Goal: Task Accomplishment & Management: Complete application form

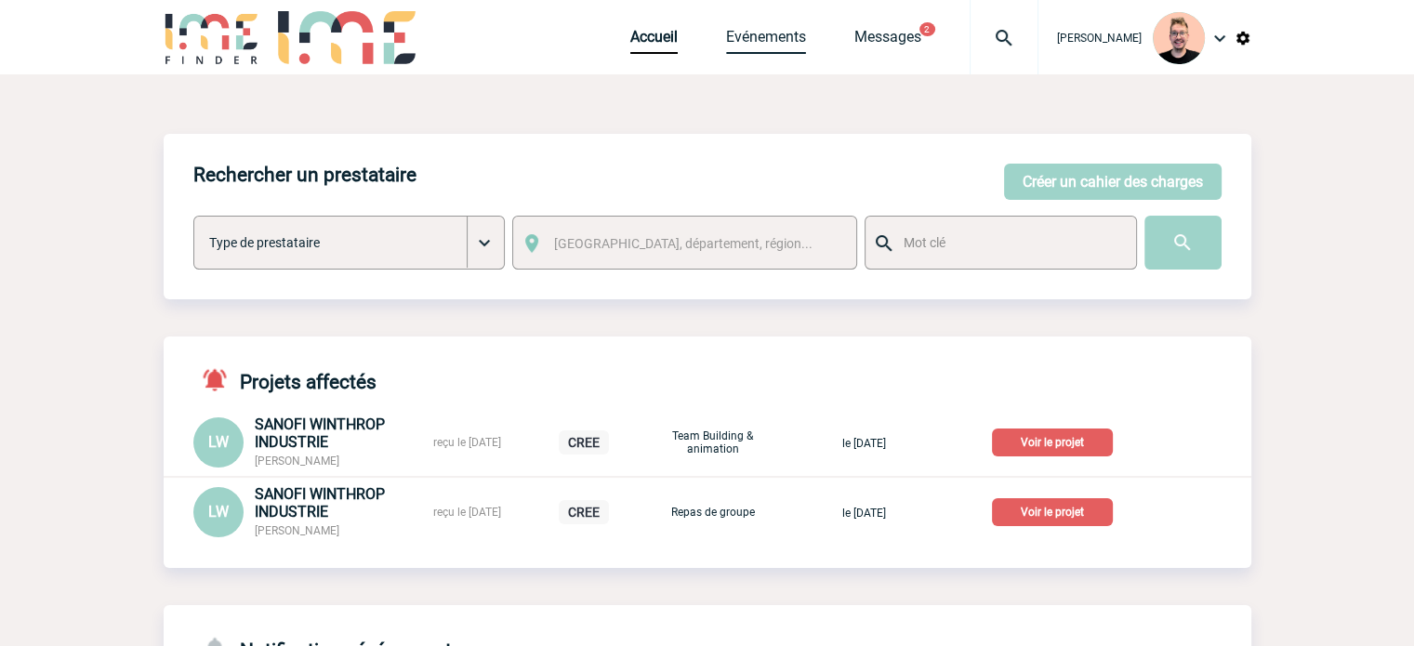
click at [769, 47] on link "Evénements" at bounding box center [766, 41] width 80 height 26
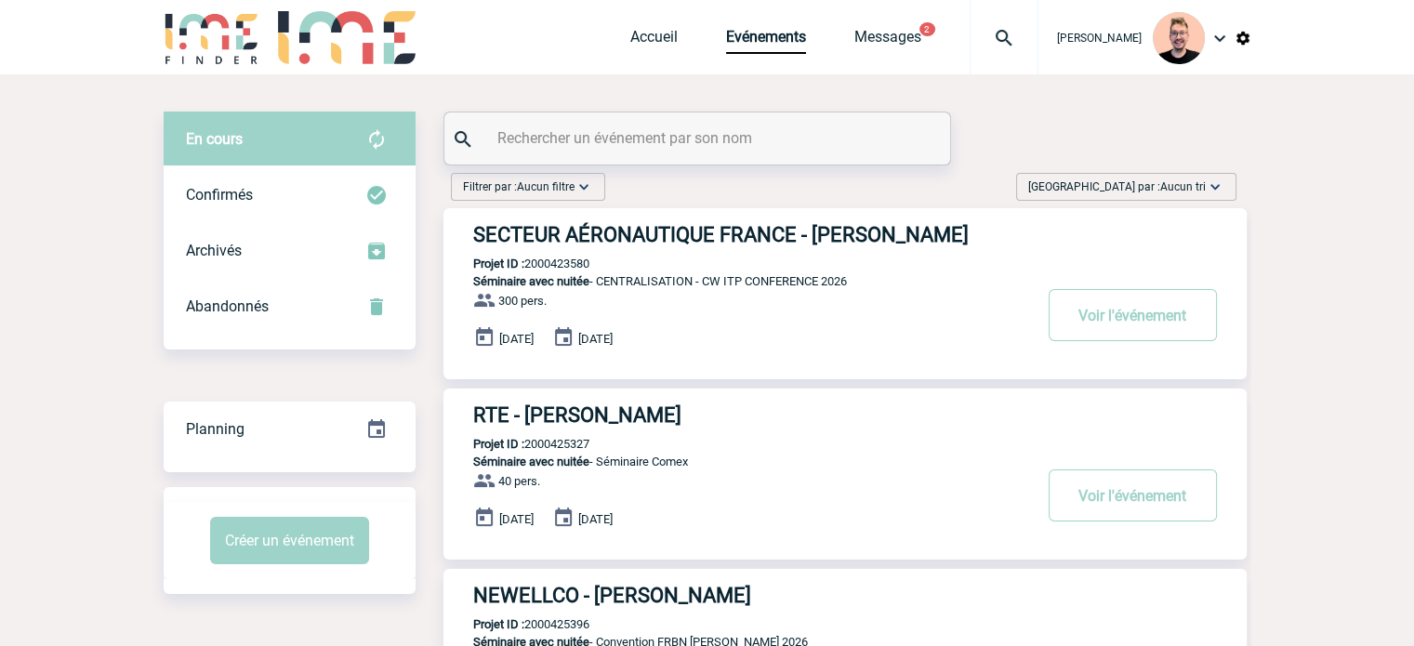
click at [1183, 188] on span "Aucun tri" at bounding box center [1183, 186] width 46 height 13
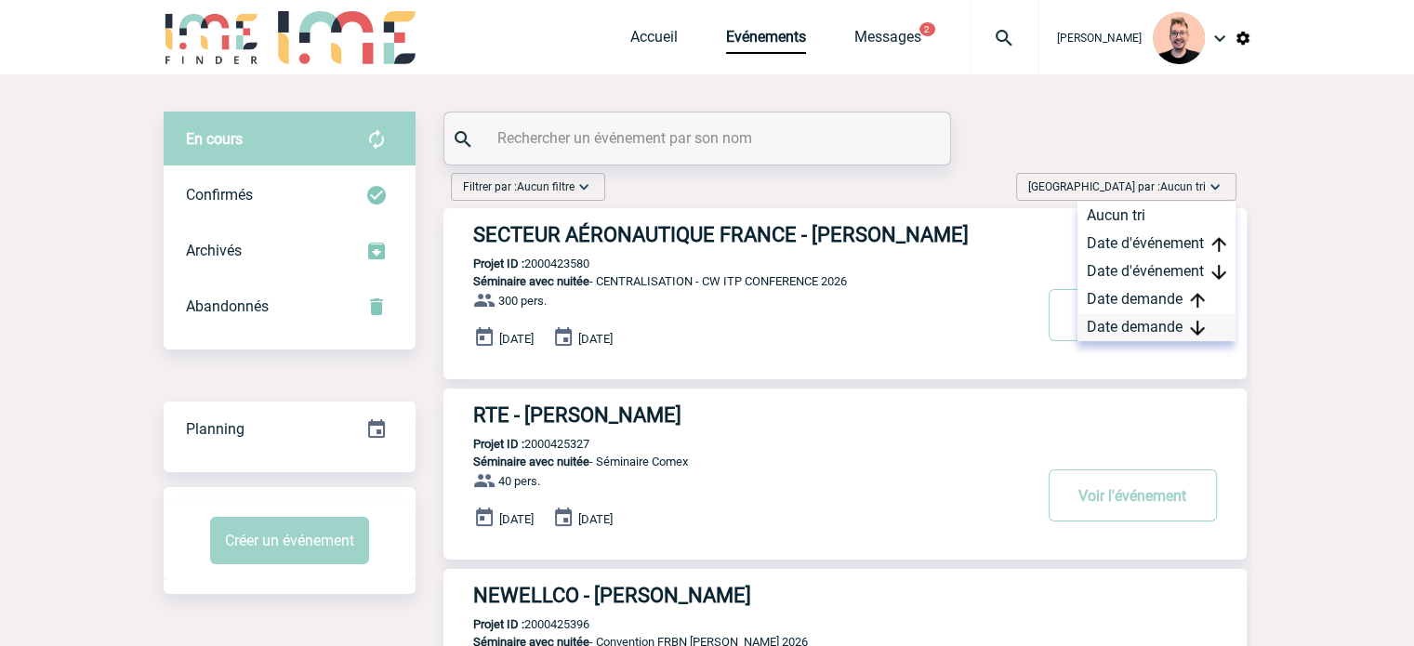
click at [1151, 325] on div "Date demande" at bounding box center [1157, 327] width 158 height 28
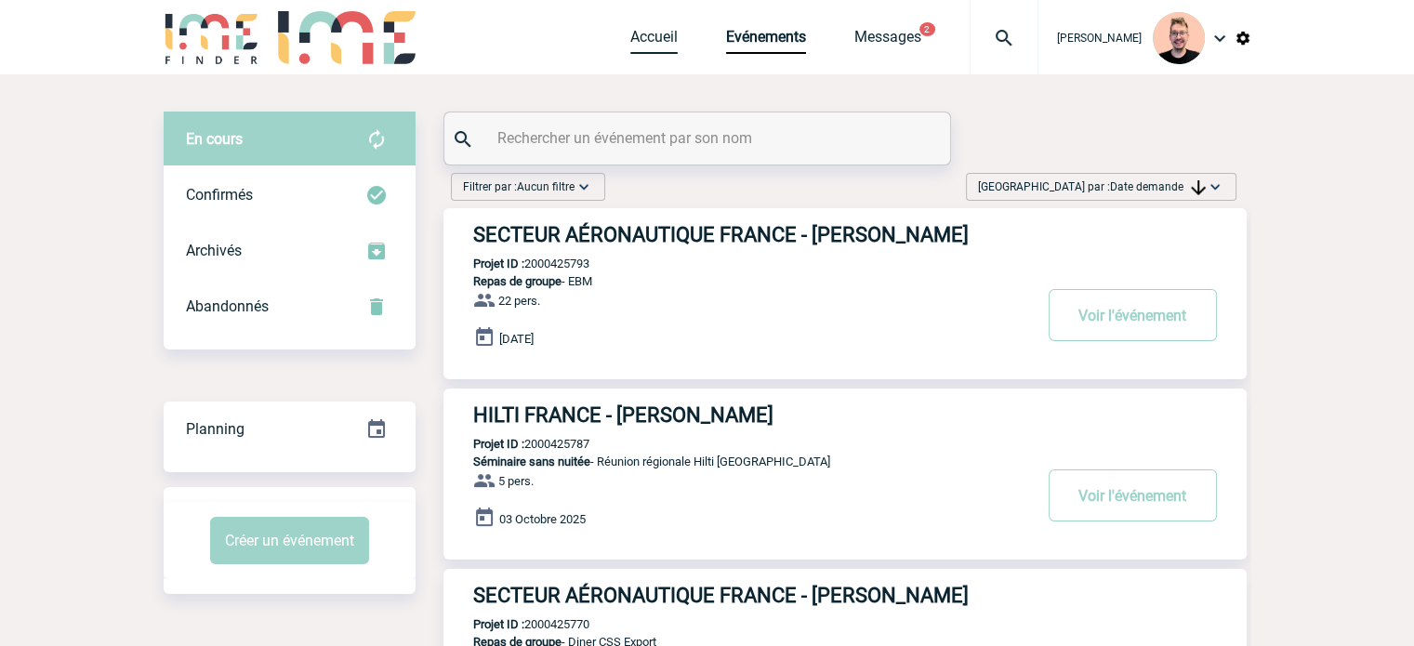
click at [630, 48] on link "Accueil" at bounding box center [653, 41] width 47 height 26
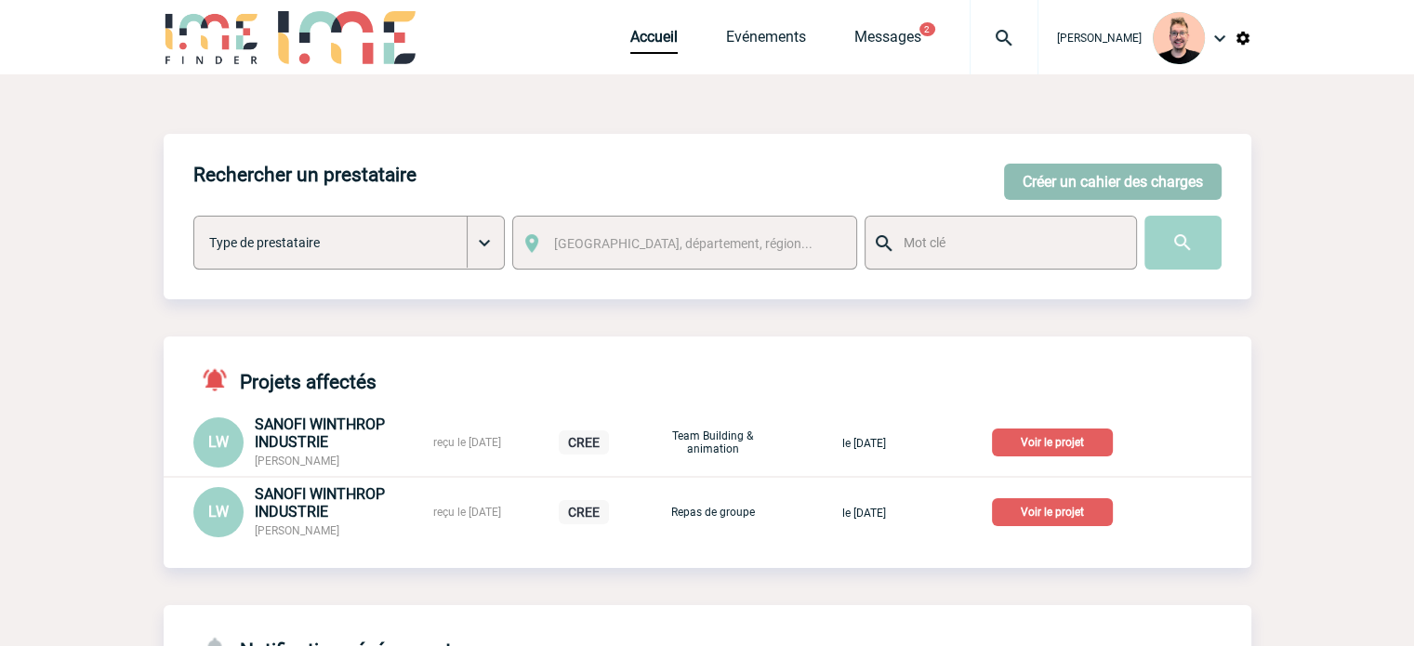
drag, startPoint x: 1080, startPoint y: 174, endPoint x: 1072, endPoint y: 182, distance: 11.8
click at [1080, 174] on button "Créer un cahier des charges" at bounding box center [1113, 182] width 218 height 36
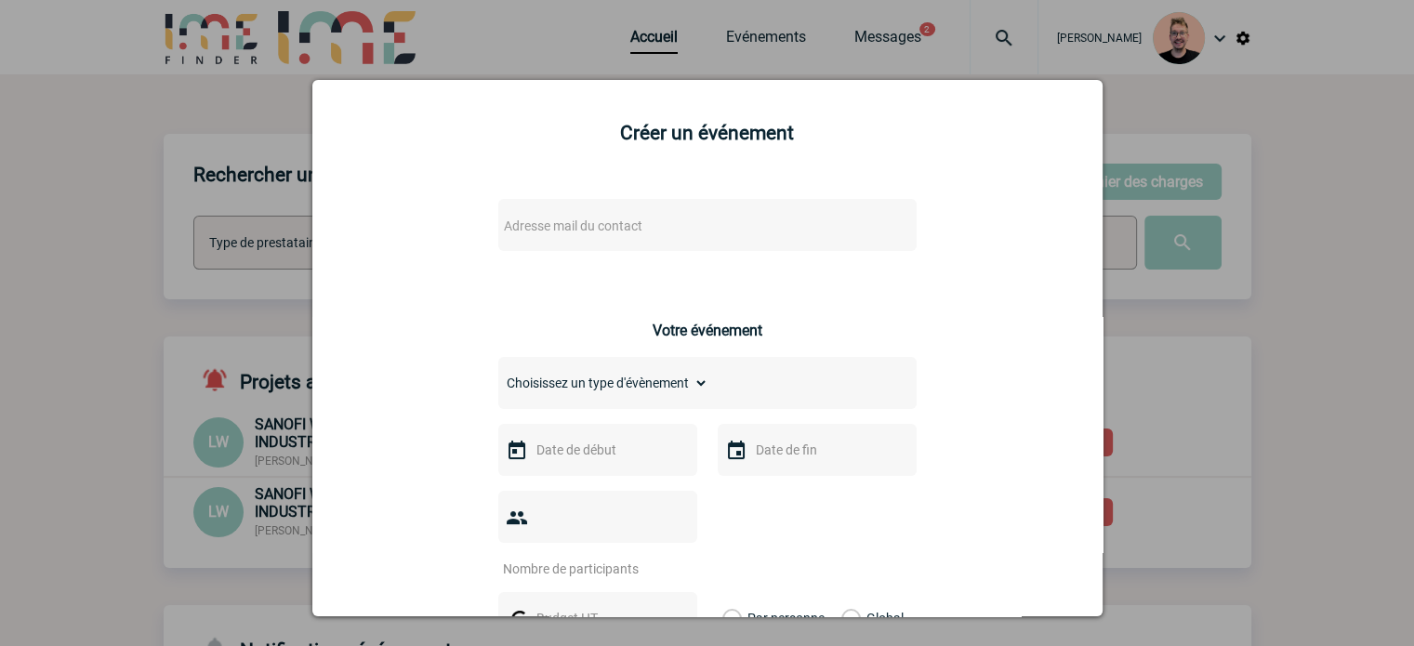
click at [618, 230] on span "Adresse mail du contact" at bounding box center [573, 226] width 139 height 15
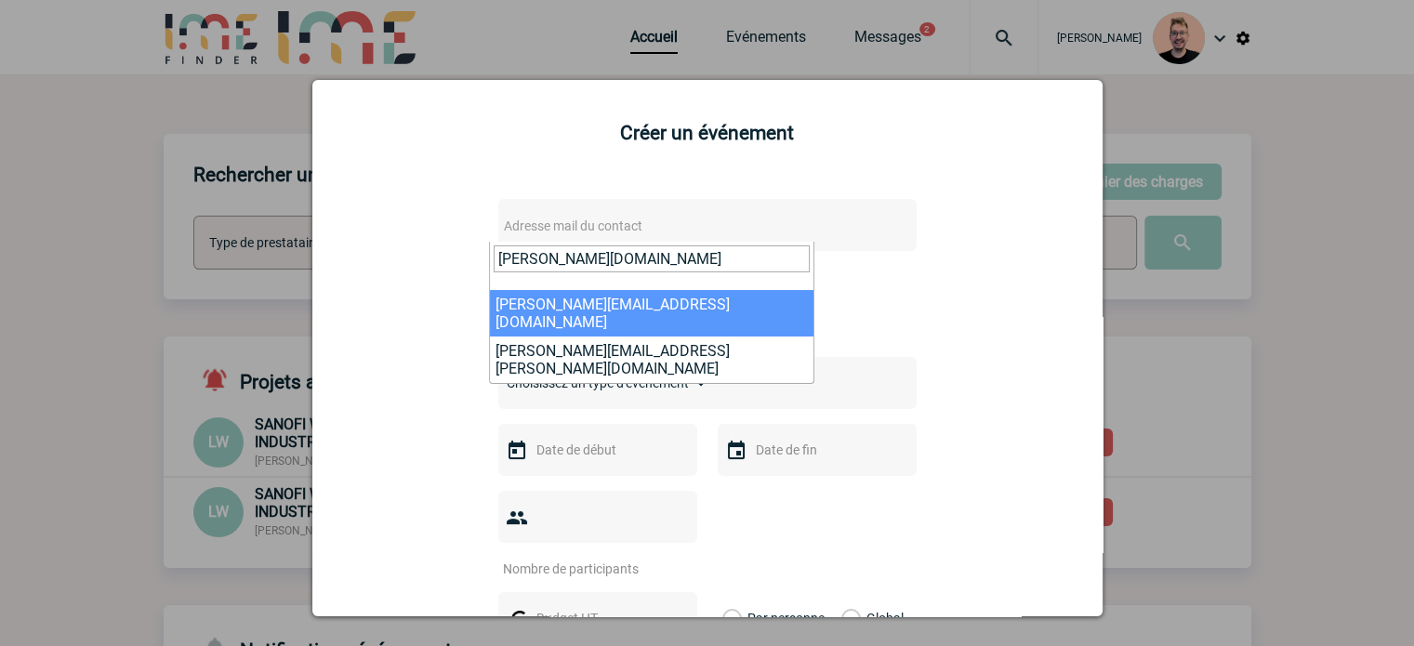
type input "[PERSON_NAME].par"
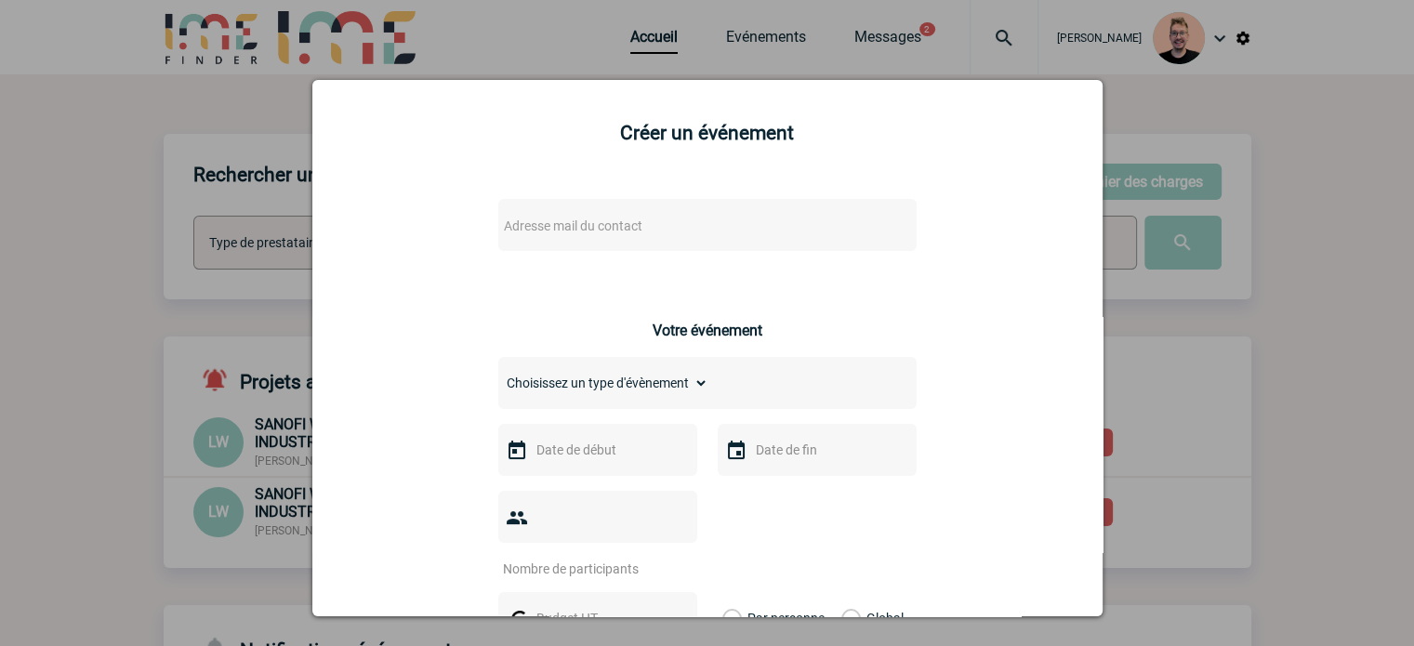
click at [1213, 355] on div at bounding box center [707, 323] width 1414 height 646
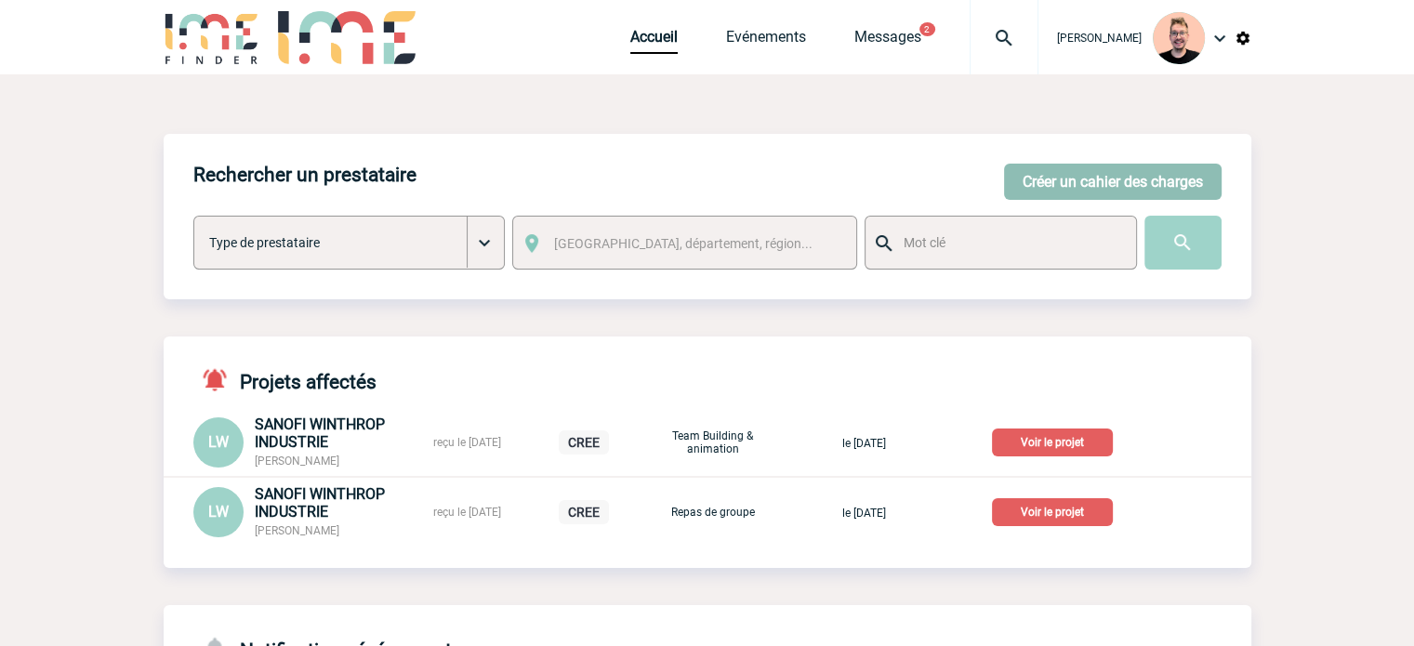
click at [1067, 166] on button "Créer un cahier des charges" at bounding box center [1113, 182] width 218 height 36
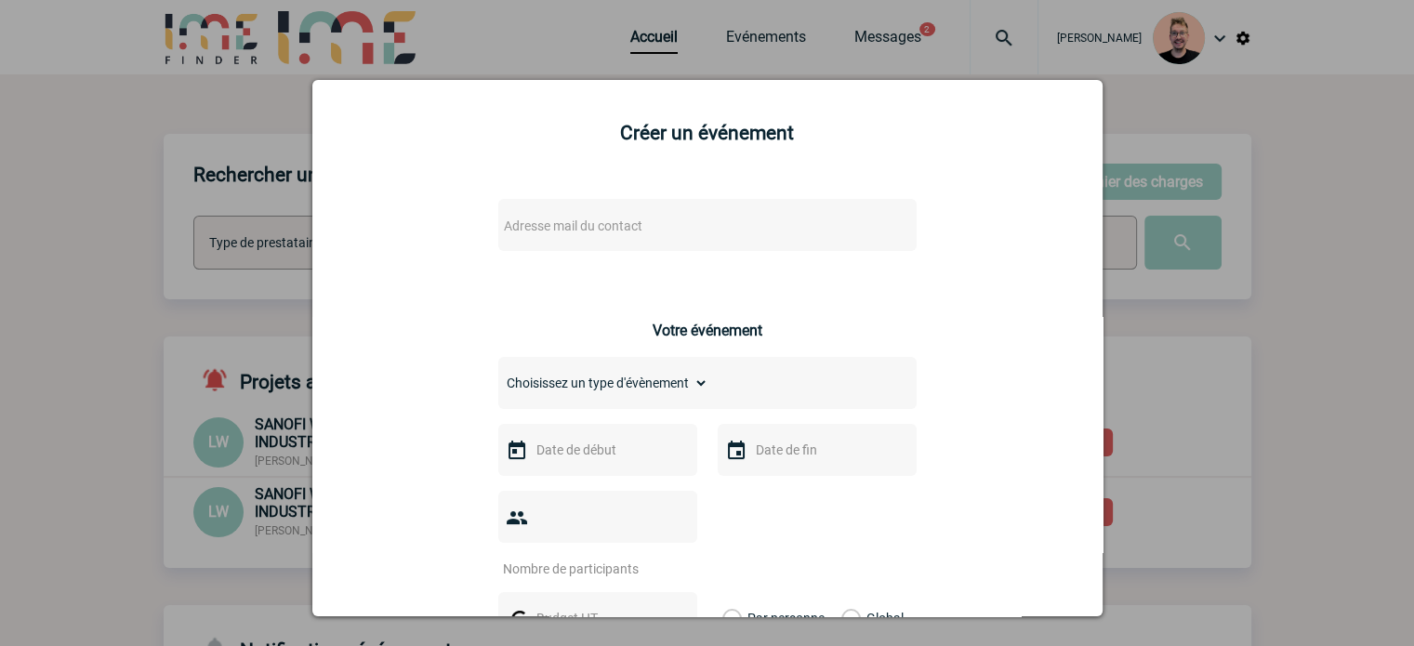
click at [548, 223] on span "Adresse mail du contact" at bounding box center [573, 226] width 139 height 15
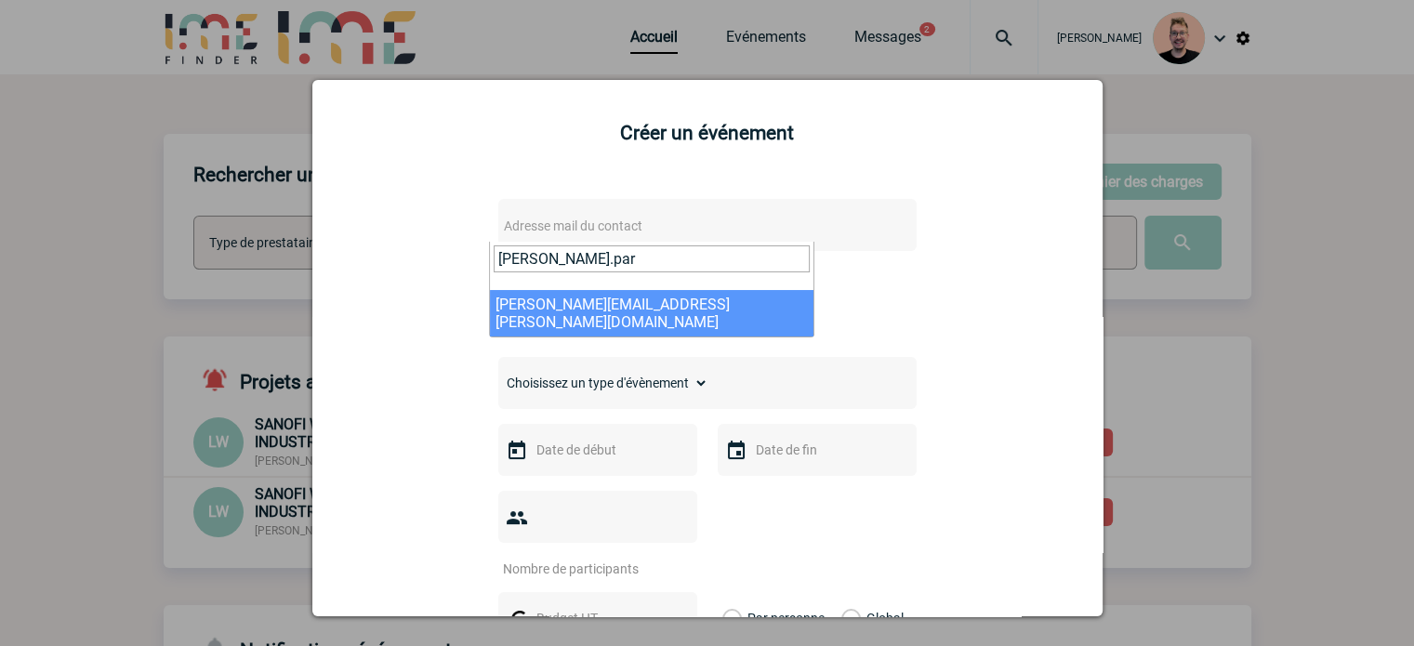
type input "marie.par"
select select "133076"
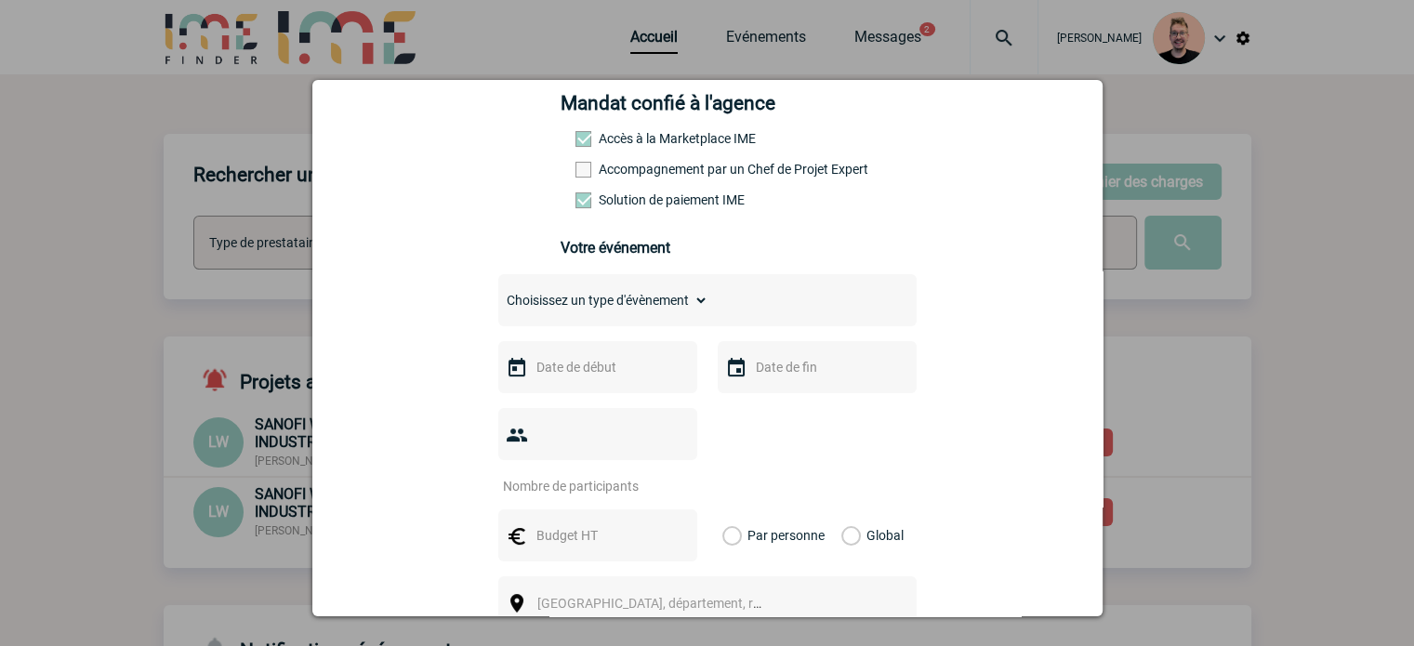
scroll to position [279, 0]
click at [610, 323] on div "Choisissez un type d'évènement Séminaire avec nuitée Séminaire sans nuitée Repa…" at bounding box center [707, 303] width 418 height 52
click at [596, 303] on select "Choisissez un type d'évènement Séminaire avec nuitée Séminaire sans nuitée Repa…" at bounding box center [603, 303] width 210 height 26
click at [676, 316] on select "Choisissez un type d'évènement Séminaire avec nuitée Séminaire sans nuitée Repa…" at bounding box center [603, 303] width 210 height 26
select select "3"
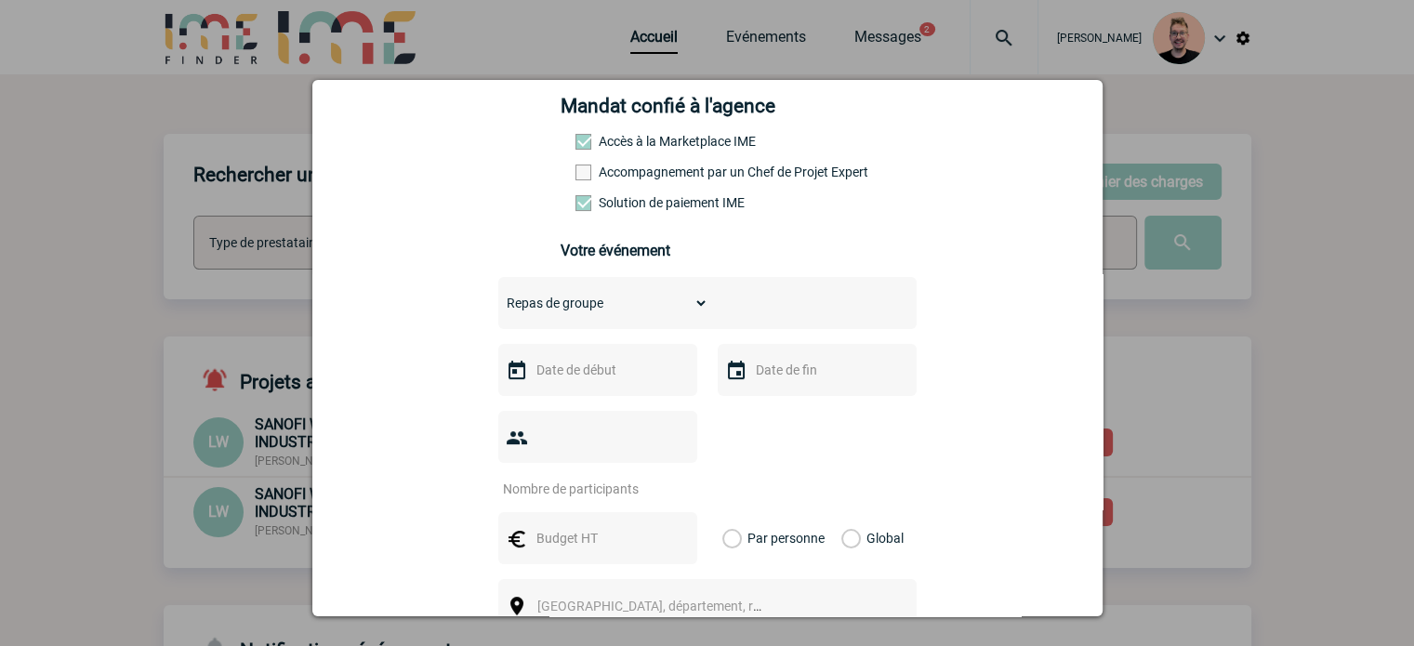
click at [498, 296] on select "Choisissez un type d'évènement Séminaire avec nuitée Séminaire sans nuitée Repa…" at bounding box center [603, 303] width 210 height 26
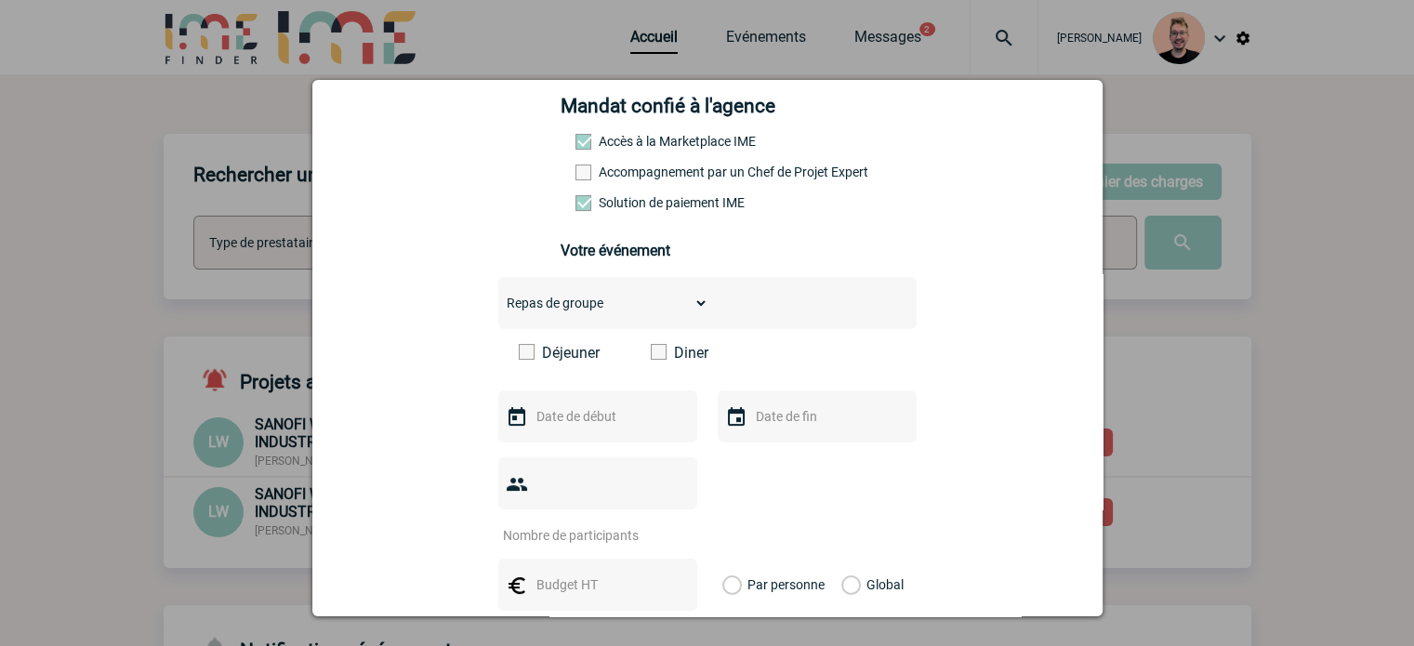
click at [651, 360] on span at bounding box center [659, 352] width 16 height 16
click at [0, 0] on input "Diner" at bounding box center [0, 0] width 0 height 0
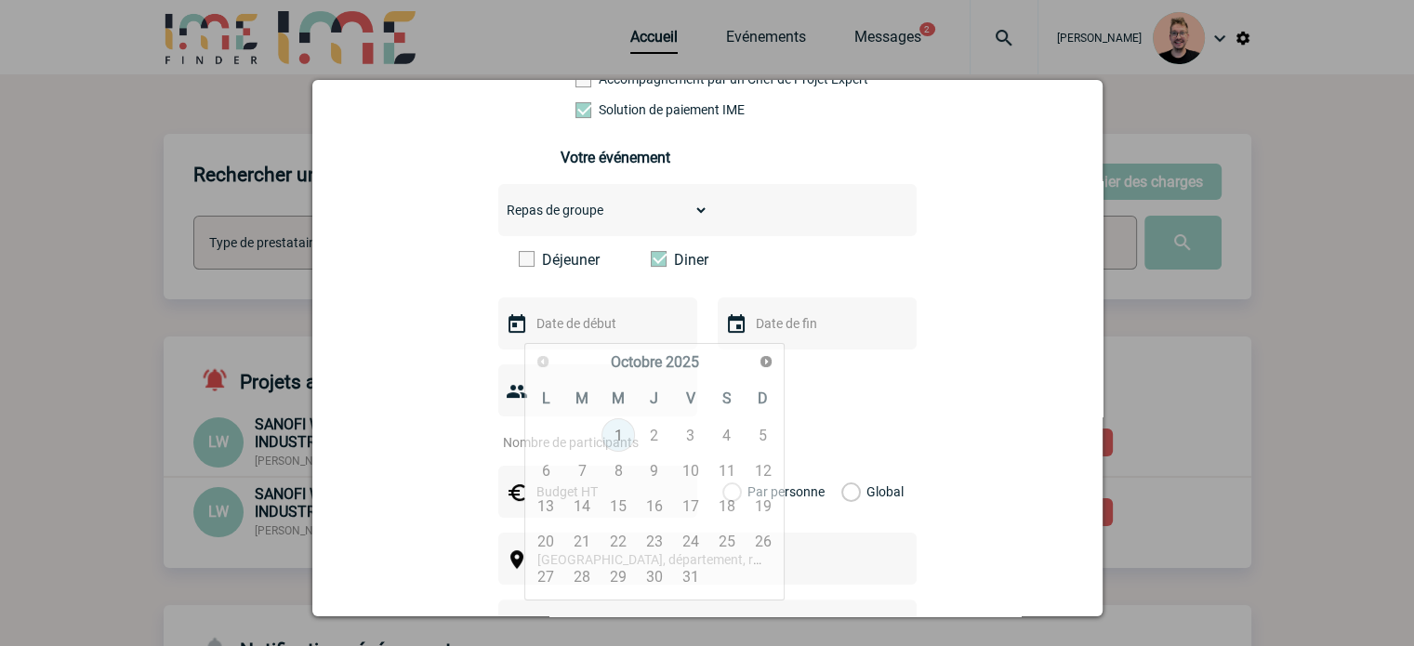
click at [559, 330] on input "text" at bounding box center [596, 323] width 128 height 24
click at [763, 359] on span "Suivant" at bounding box center [766, 361] width 15 height 15
click at [658, 466] on link "11" at bounding box center [654, 470] width 34 height 33
type input "11-12-2025"
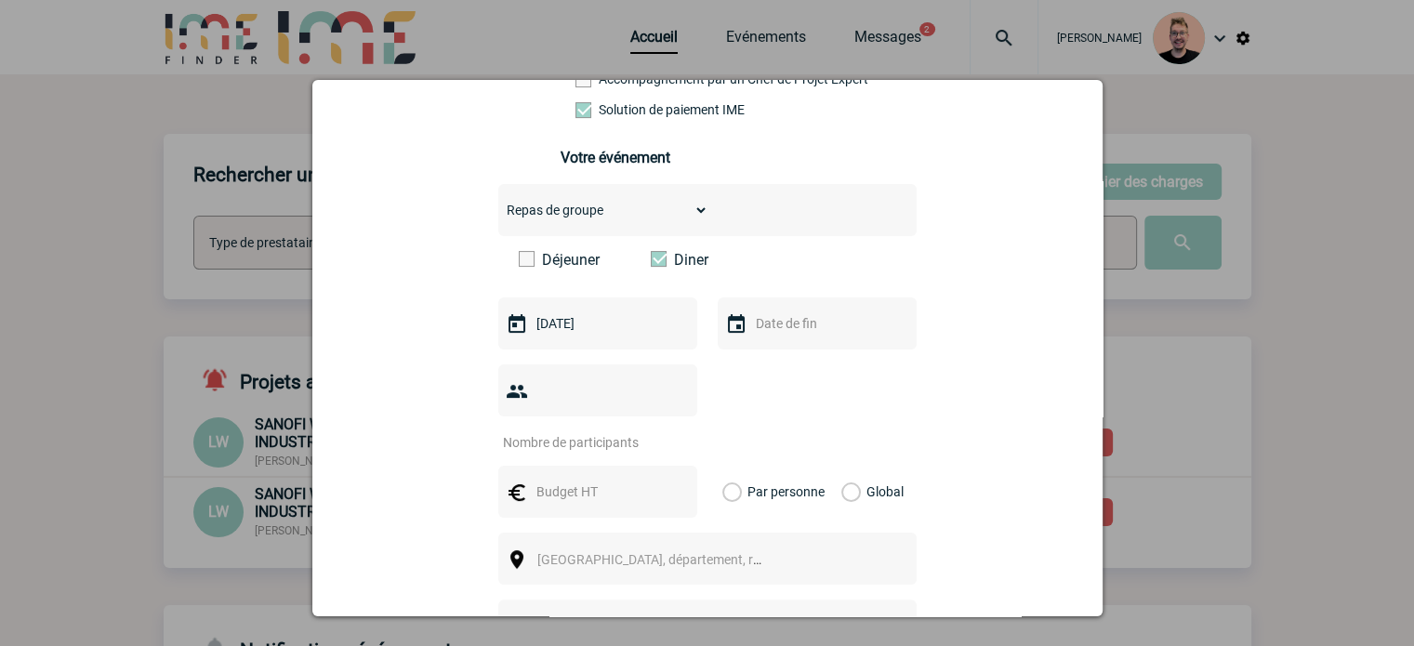
click at [774, 336] on input "text" at bounding box center [815, 323] width 128 height 24
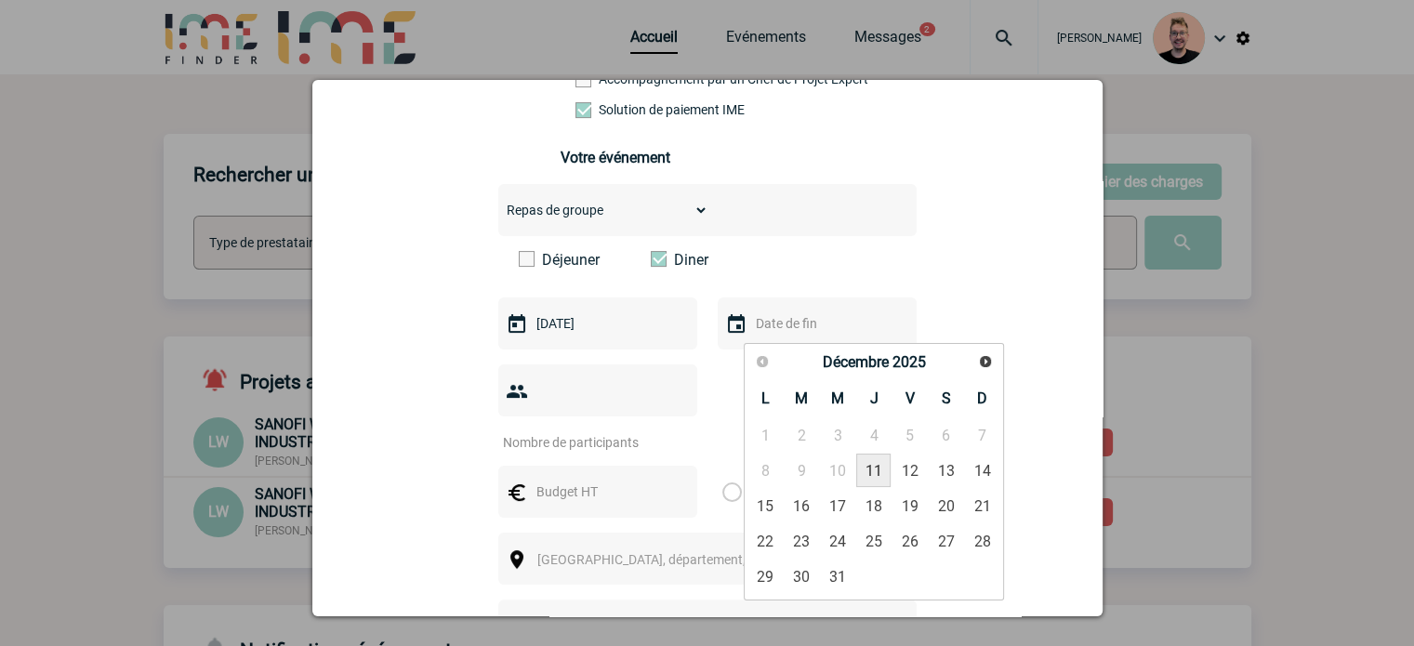
click at [870, 473] on link "11" at bounding box center [873, 470] width 34 height 33
type input "11-12-2025"
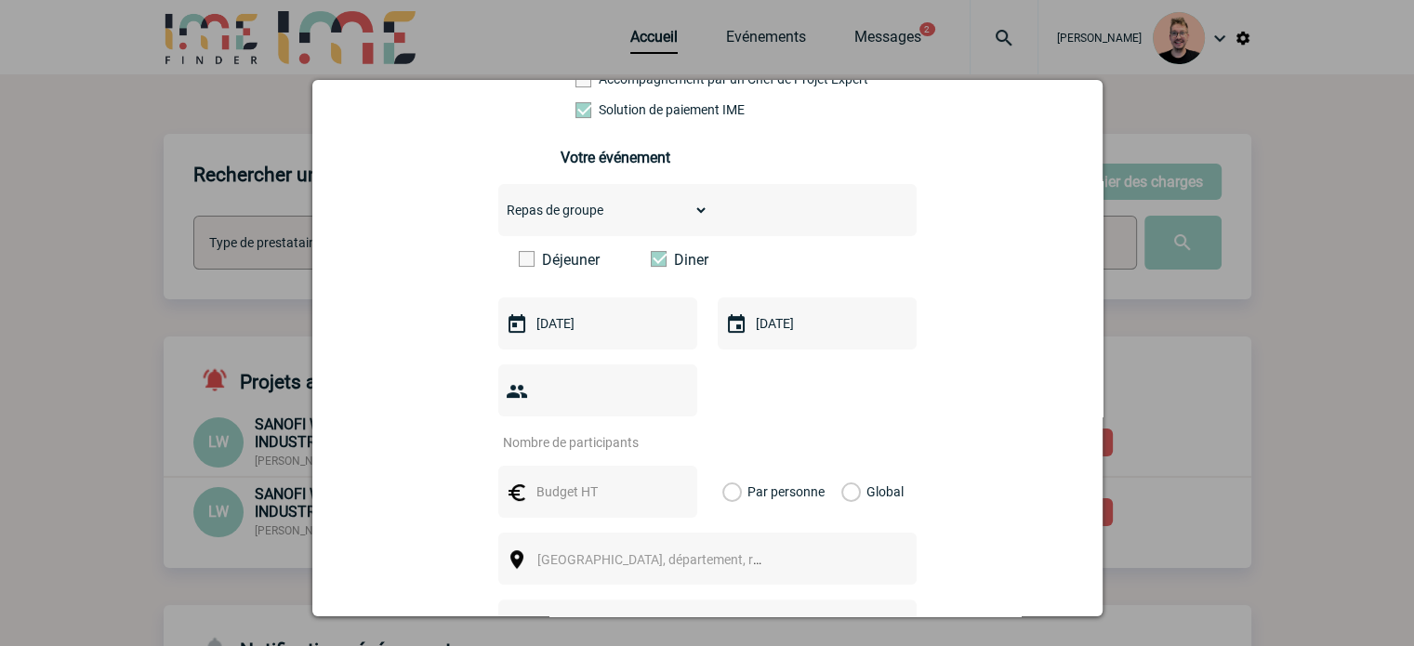
click at [601, 431] on input "number" at bounding box center [585, 443] width 175 height 24
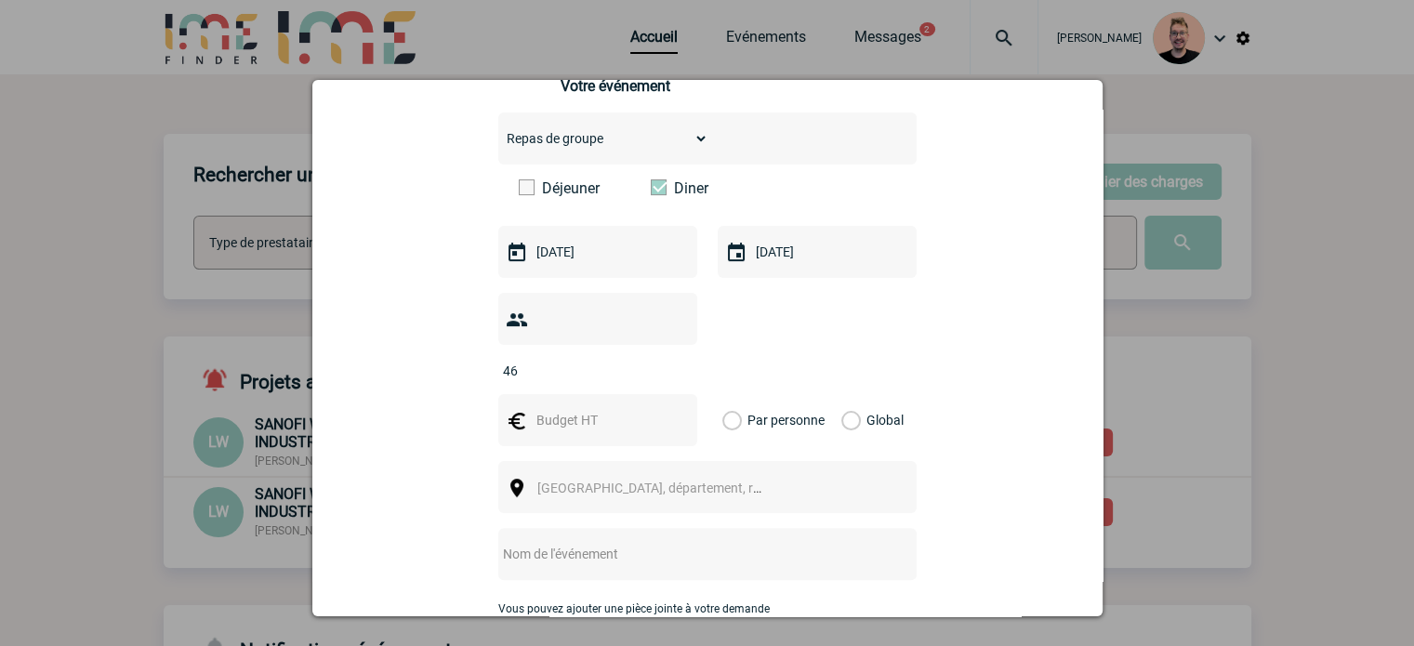
scroll to position [558, 0]
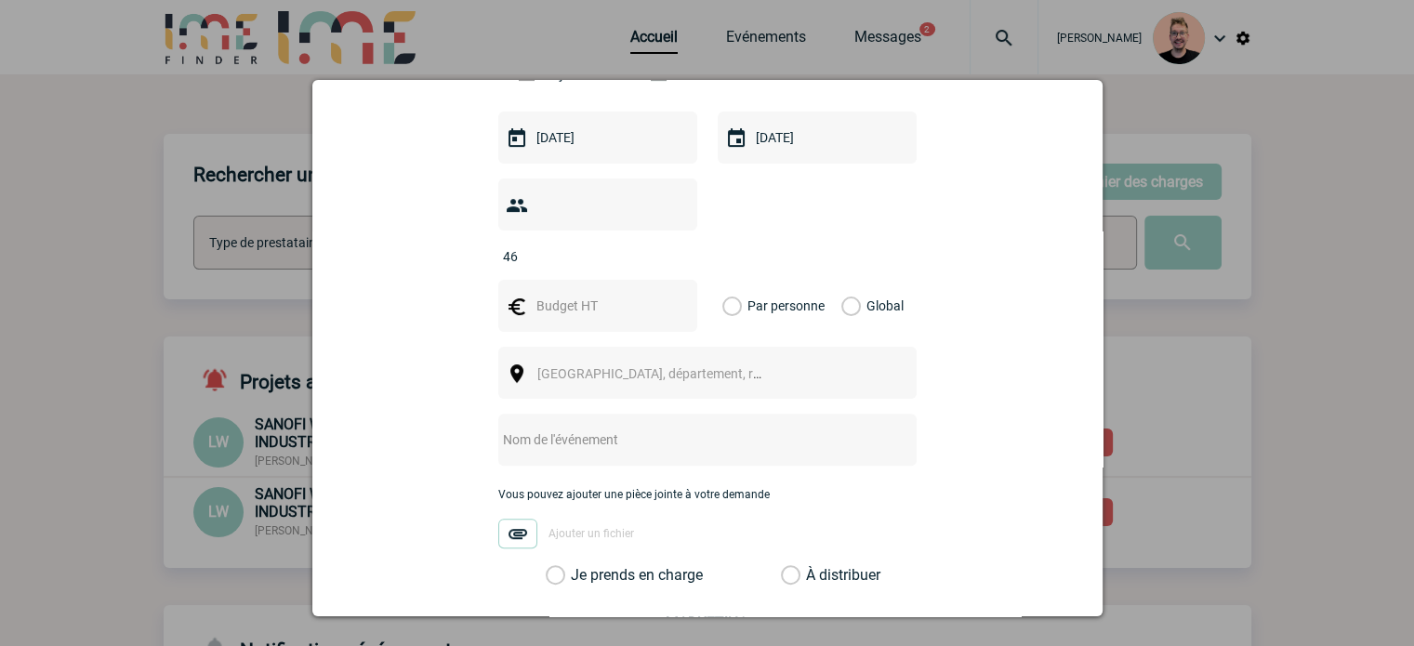
type input "46"
click at [588, 294] on input "text" at bounding box center [596, 306] width 128 height 24
type input "5000"
click at [850, 280] on div "Global" at bounding box center [870, 306] width 62 height 52
click at [842, 280] on label "Global" at bounding box center [848, 306] width 12 height 52
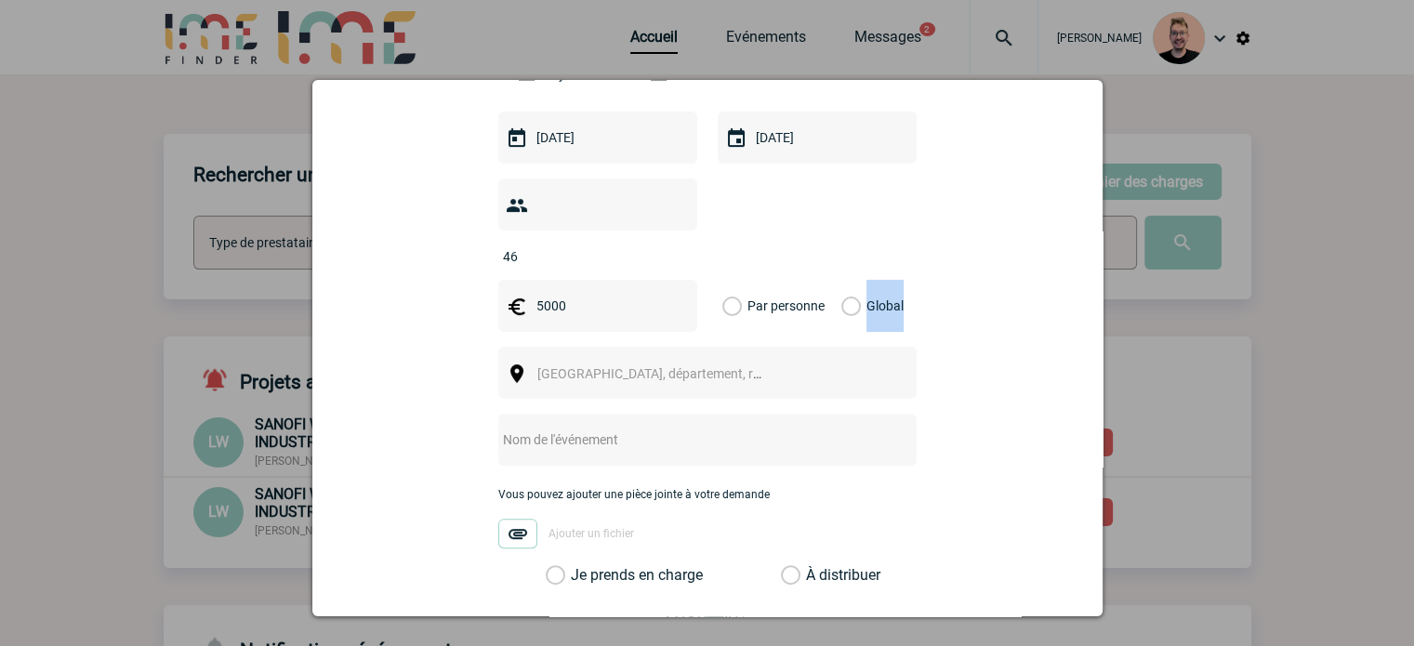
click at [0, 0] on input "Global" at bounding box center [0, 0] width 0 height 0
click at [656, 361] on span "Ville, département, région..." at bounding box center [658, 374] width 256 height 26
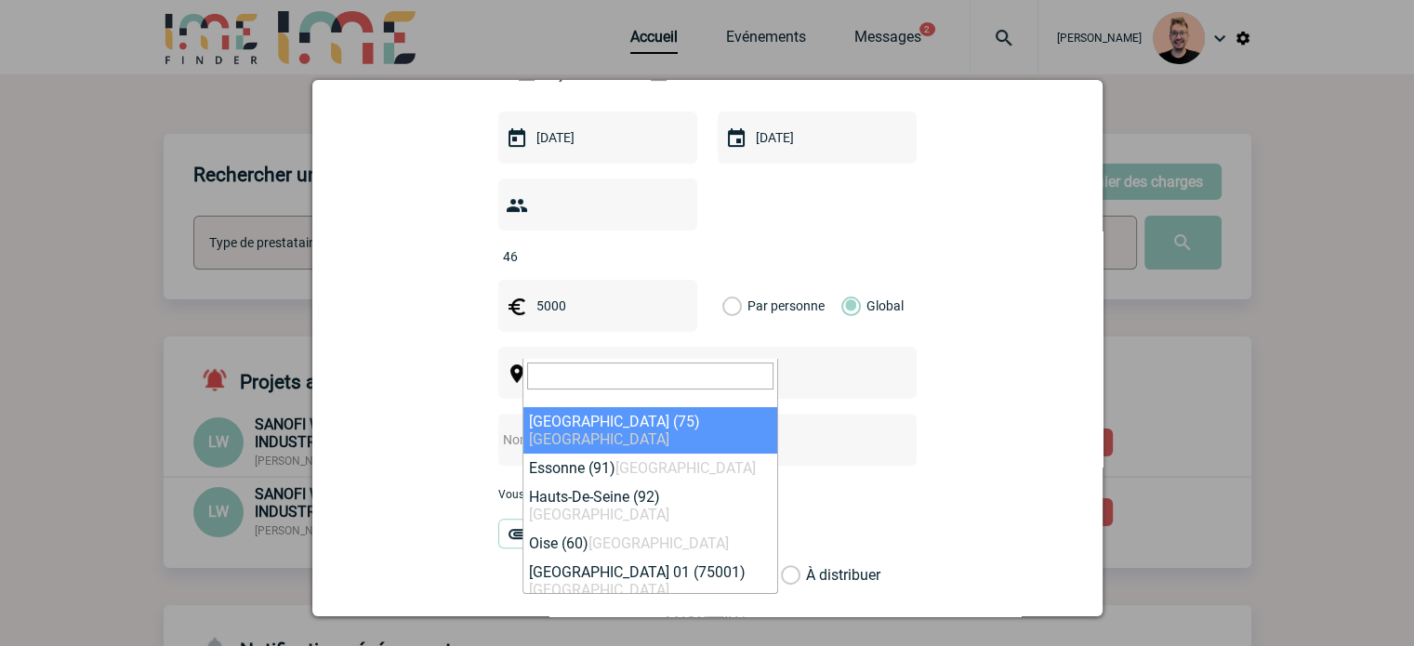
click at [767, 226] on div "46" at bounding box center [707, 222] width 418 height 86
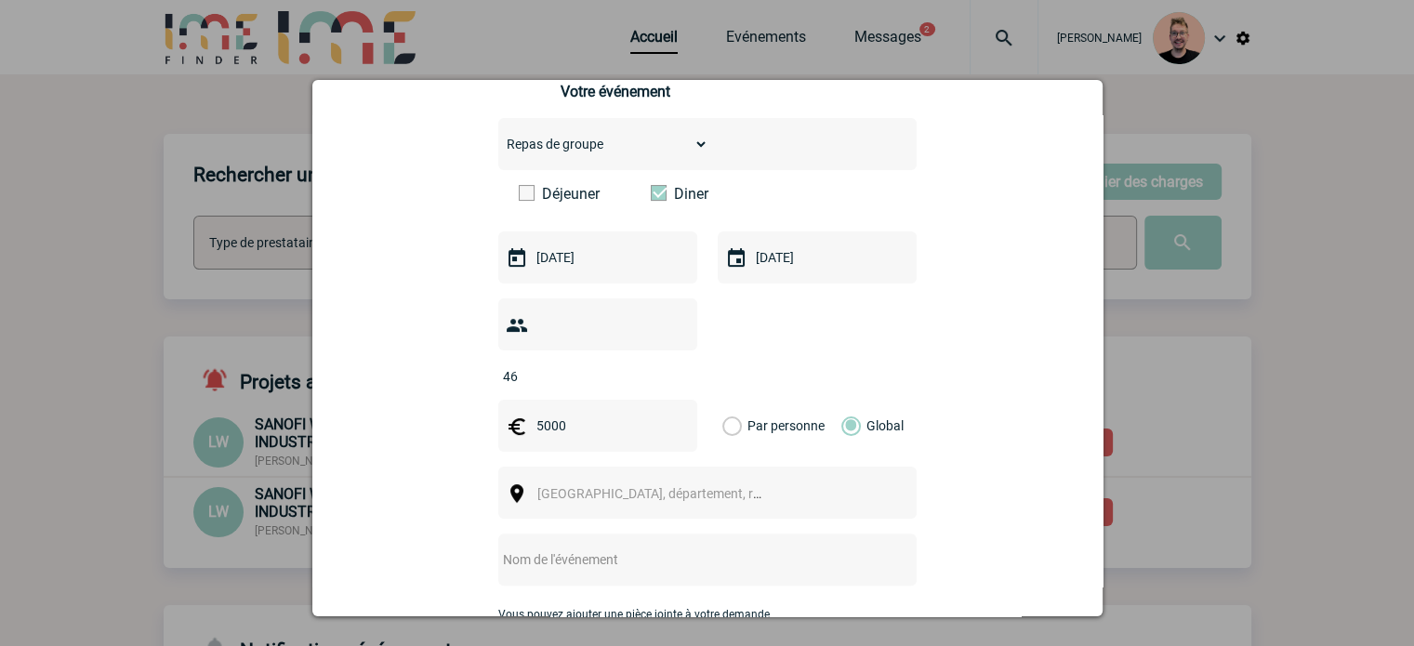
scroll to position [279, 0]
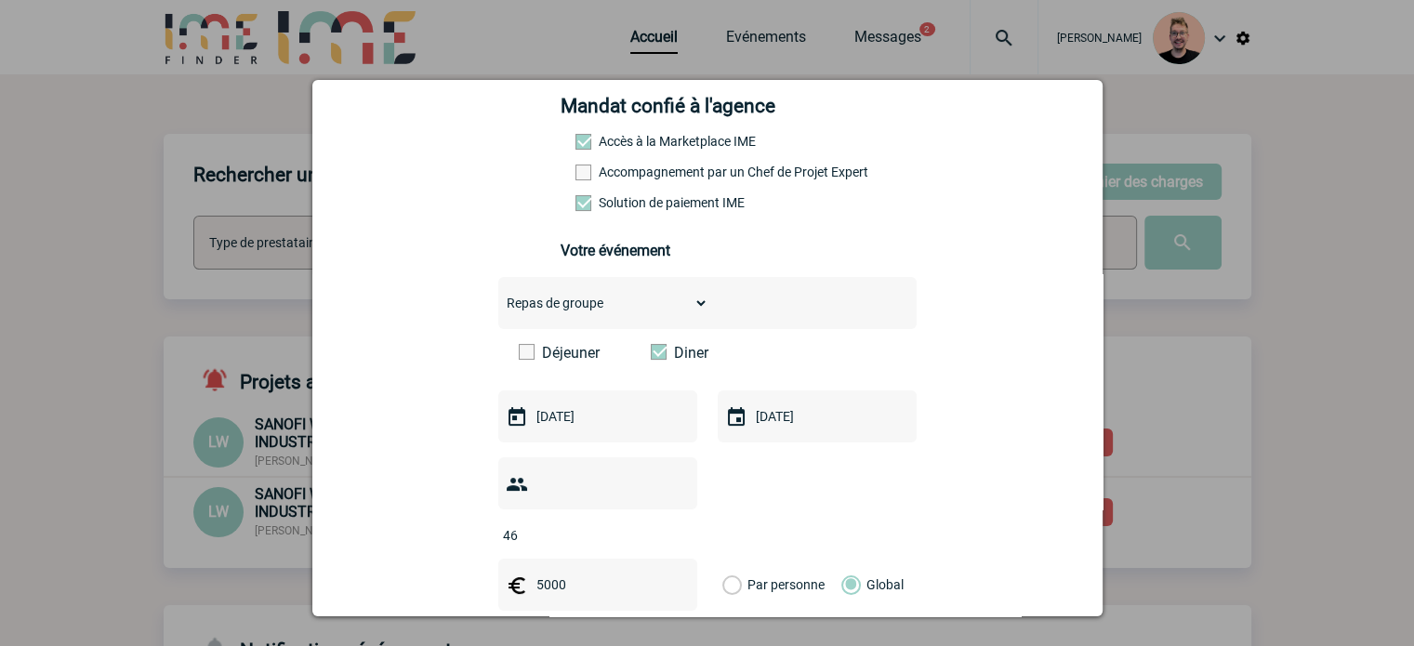
click at [521, 352] on span at bounding box center [527, 352] width 16 height 16
click at [0, 0] on input "Déjeuner" at bounding box center [0, 0] width 0 height 0
click at [661, 361] on label "Diner" at bounding box center [704, 353] width 107 height 18
click at [0, 0] on input "Diner" at bounding box center [0, 0] width 0 height 0
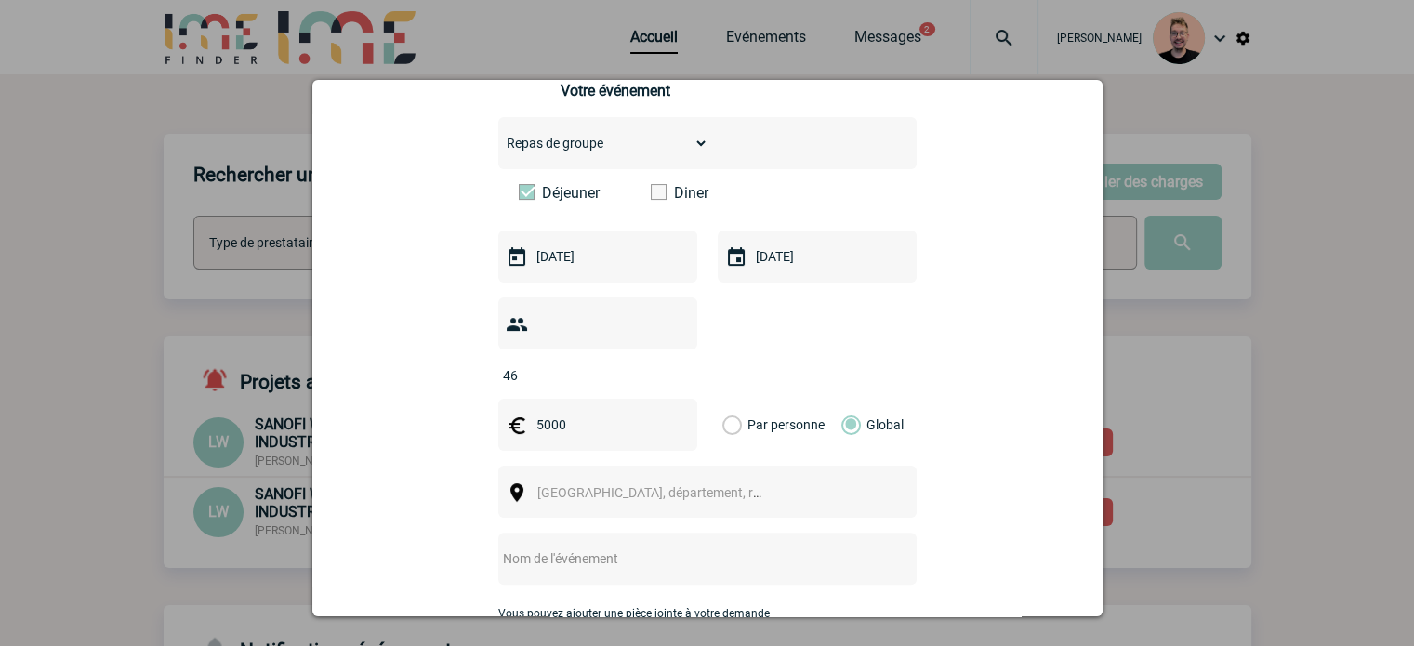
scroll to position [558, 0]
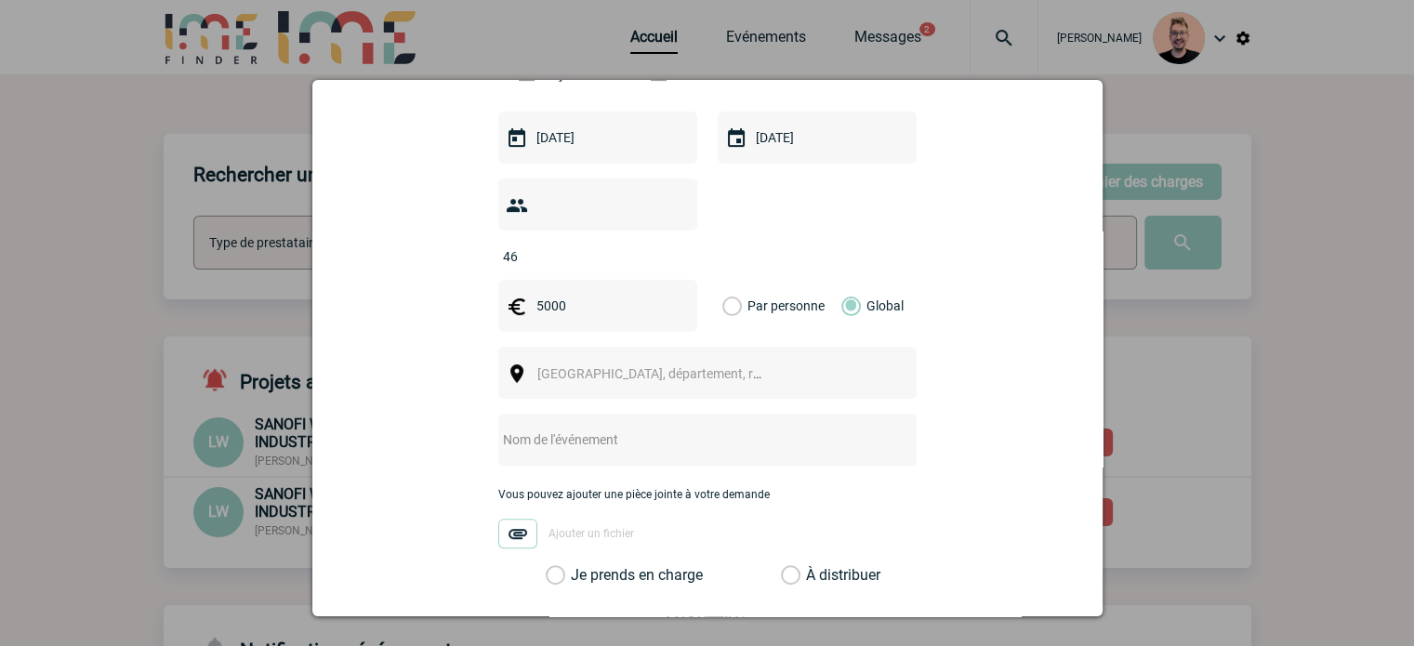
click at [550, 366] on span "Ville, département, région..." at bounding box center [666, 373] width 258 height 15
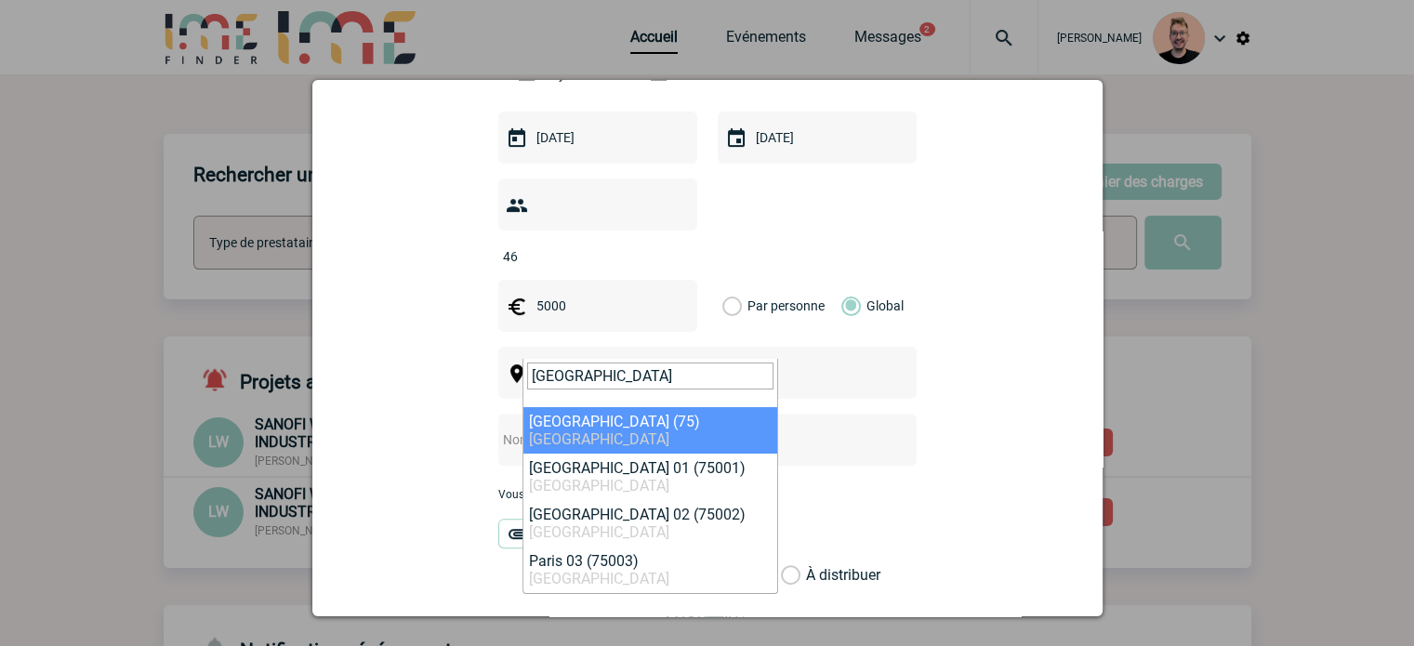
type input "[GEOGRAPHIC_DATA]"
select select "3"
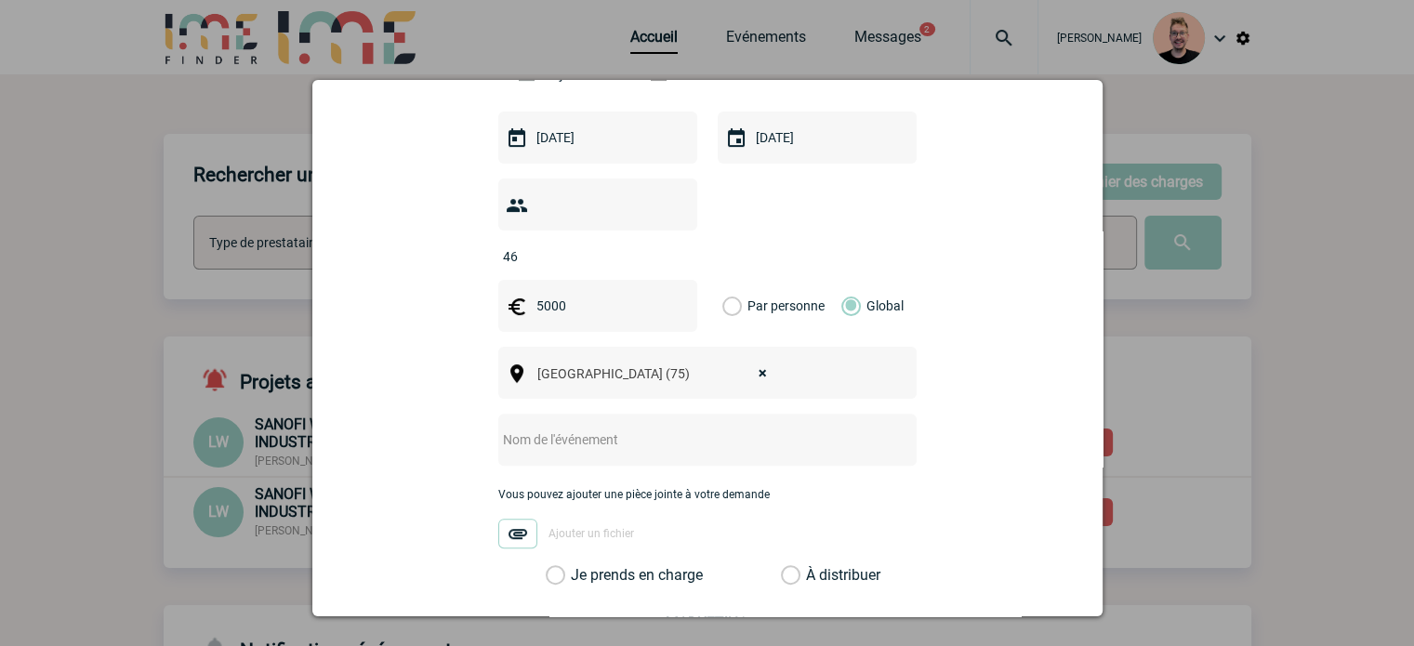
click at [548, 425] on div at bounding box center [707, 440] width 418 height 52
click at [551, 428] on input "text" at bounding box center [682, 440] width 369 height 24
paste input "évènement de fin d'année"
type input "Evènement de fin d'année"
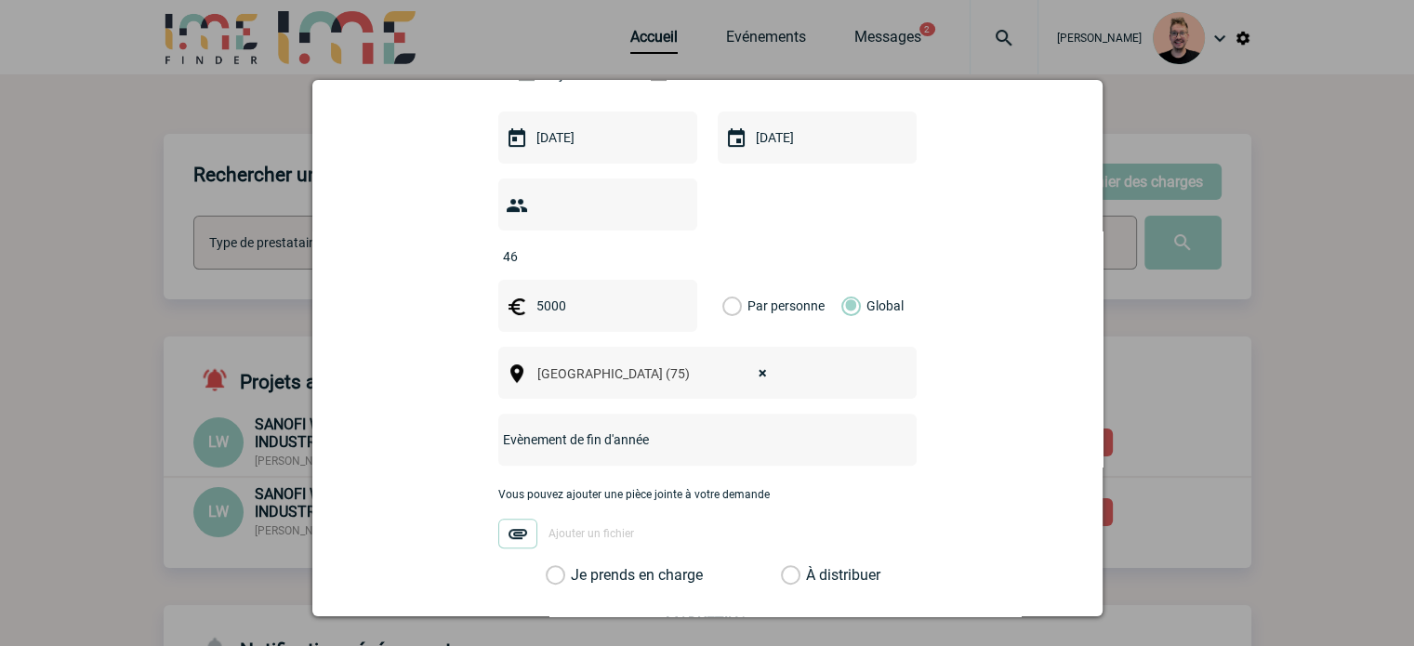
click at [634, 538] on div "Choisissez un type d'évènement Séminaire avec nuitée Séminaire sans nuitée Repa…" at bounding box center [707, 291] width 418 height 587
click at [577, 566] on label "Je prends en charge" at bounding box center [562, 575] width 32 height 19
click at [0, 0] on input "Je prends en charge" at bounding box center [0, 0] width 0 height 0
click at [362, 399] on div "marie.parisot@mbda-systems.com marie.parisot@mbda-systems.com Vous cherchez à a…" at bounding box center [708, 225] width 744 height 1205
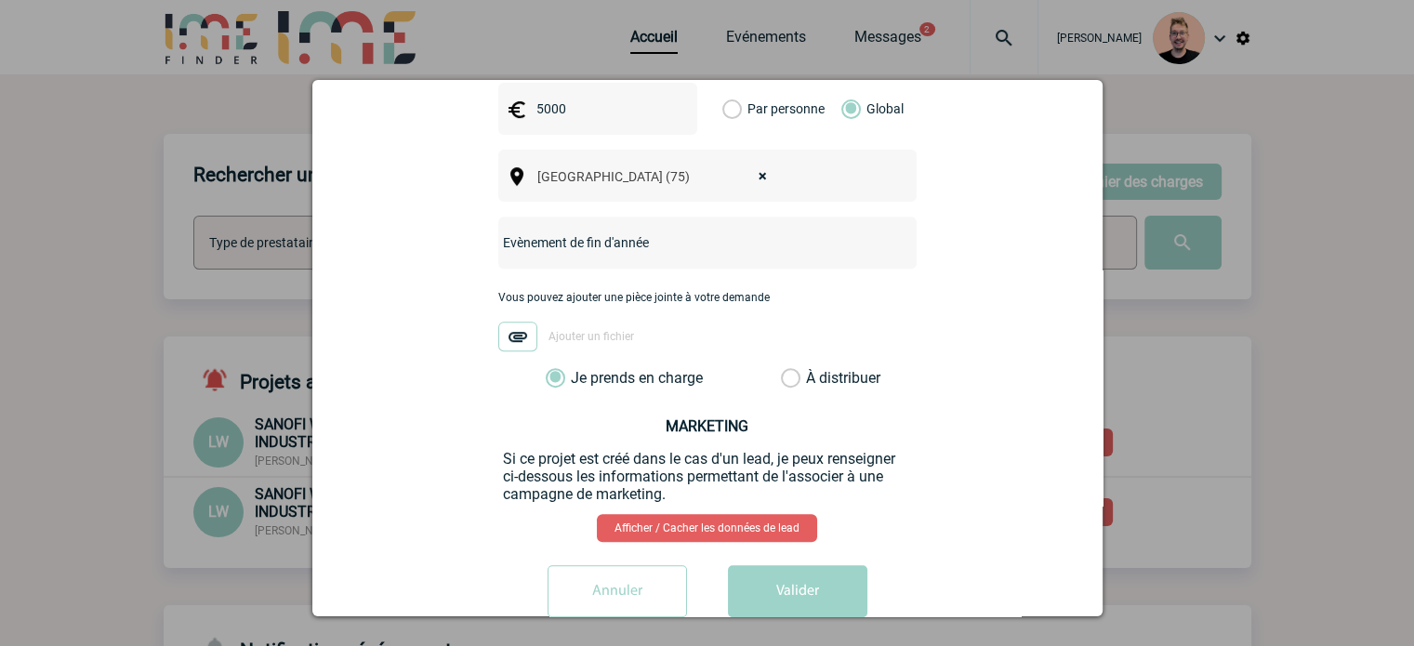
scroll to position [770, 0]
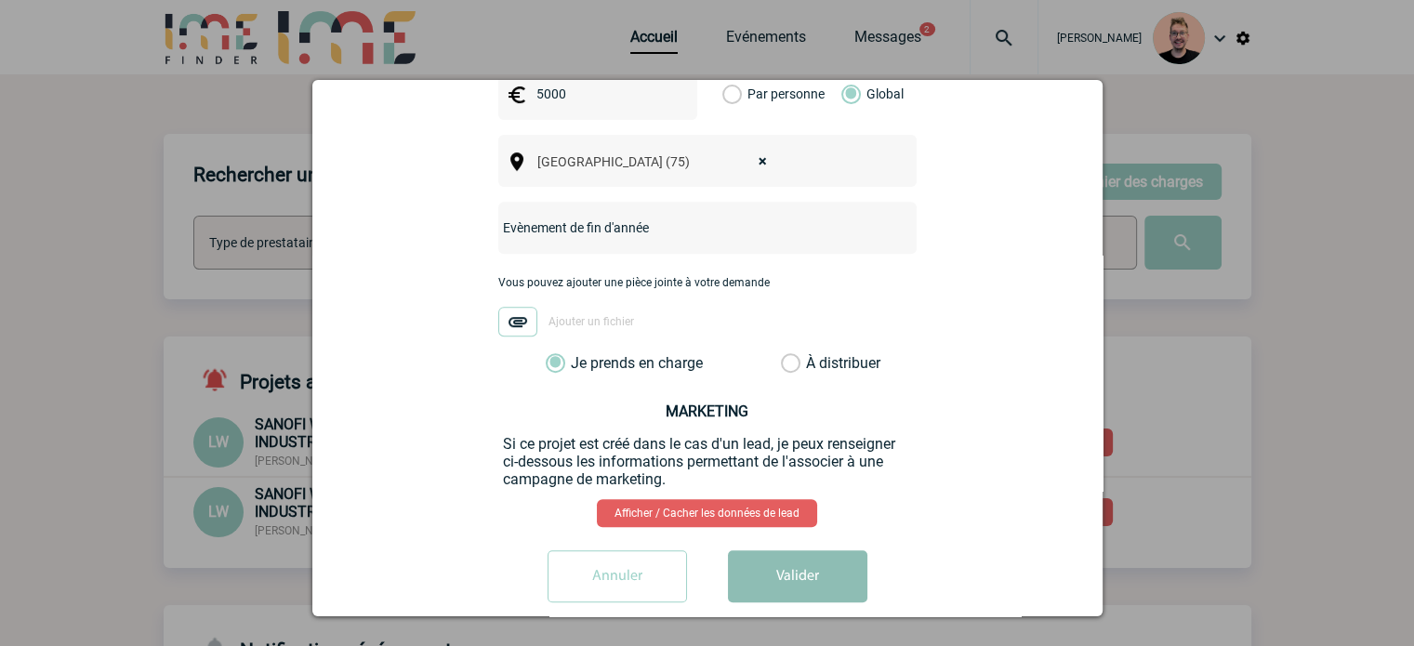
click at [803, 550] on button "Valider" at bounding box center [797, 576] width 139 height 52
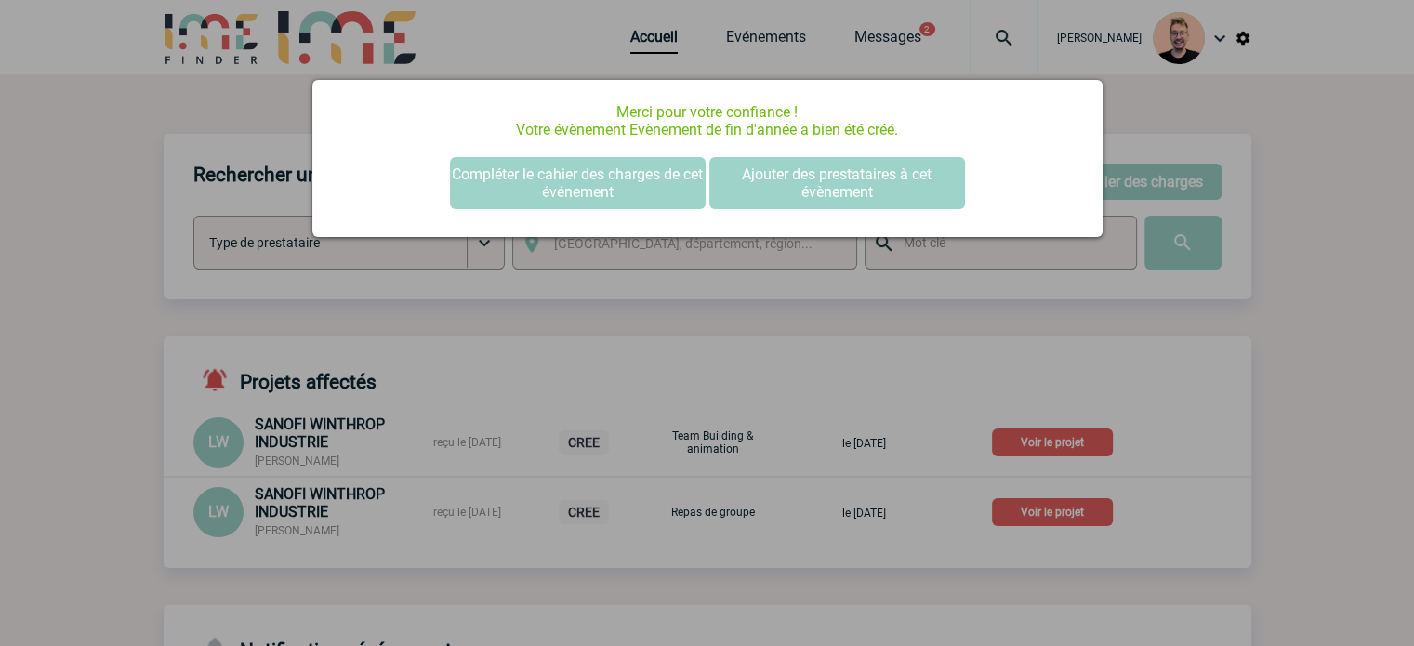
scroll to position [0, 0]
click at [543, 192] on button "Compléter le cahier des charges de cet événement" at bounding box center [578, 183] width 256 height 52
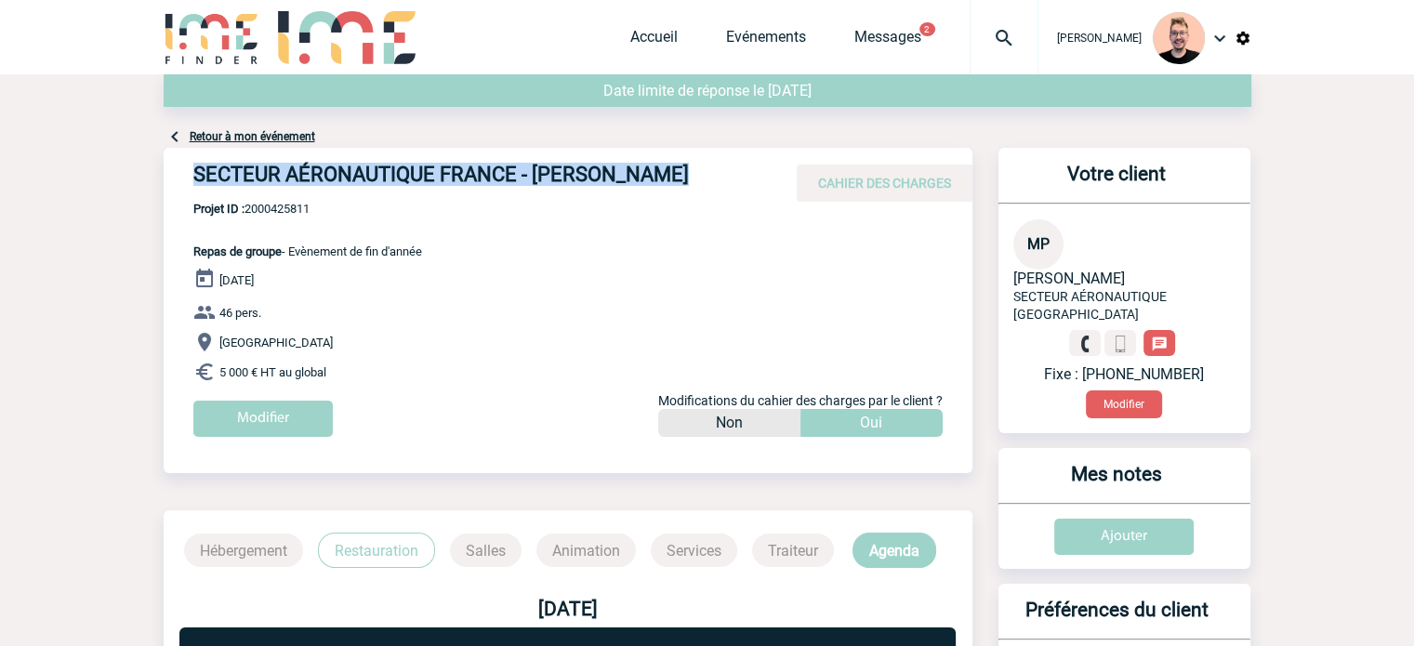
drag, startPoint x: 672, startPoint y: 173, endPoint x: 177, endPoint y: 174, distance: 495.6
click at [177, 174] on div "SECTEUR AÉRONAUTIQUE FRANCE - [PERSON_NAME] CAHIER DES CHARGES" at bounding box center [568, 175] width 809 height 54
copy h4 "SECTEUR AÉRONAUTIQUE FRANCE - [PERSON_NAME]"
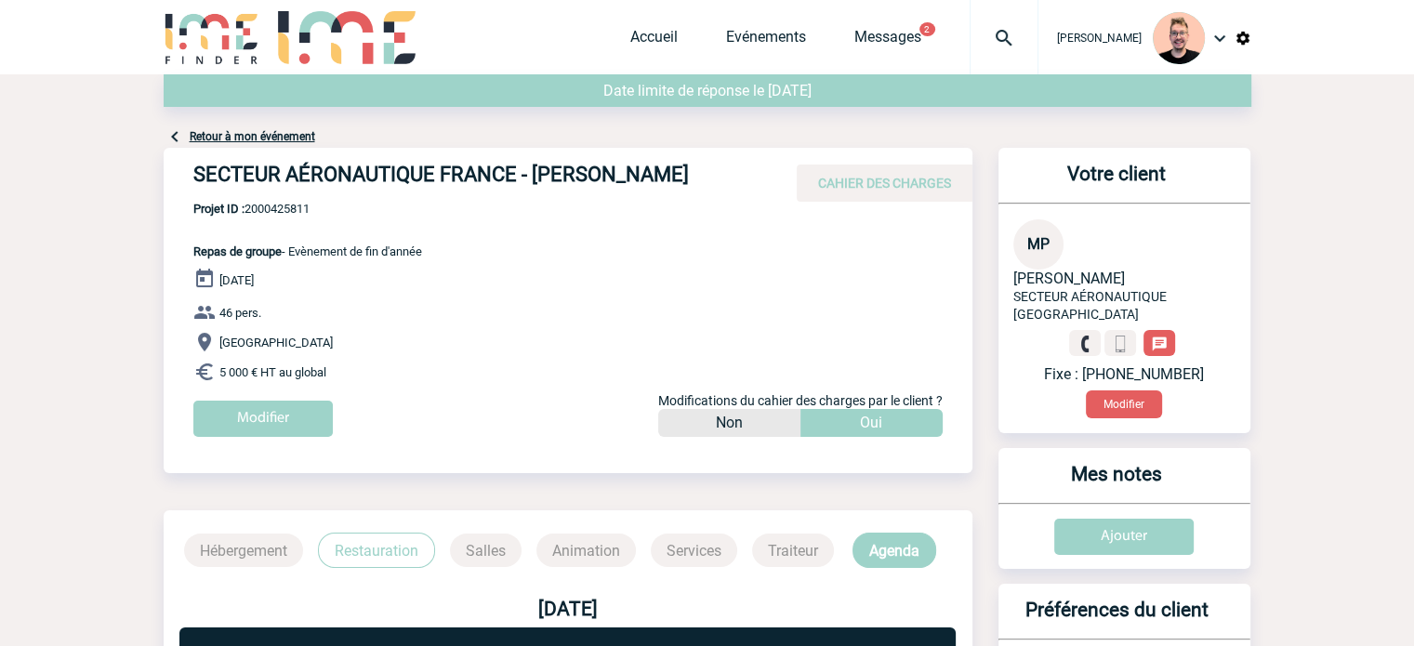
click at [275, 207] on span "Projet ID : 2000425811" at bounding box center [307, 209] width 229 height 14
copy span "2000425811"
